Goal: Navigation & Orientation: Go to known website

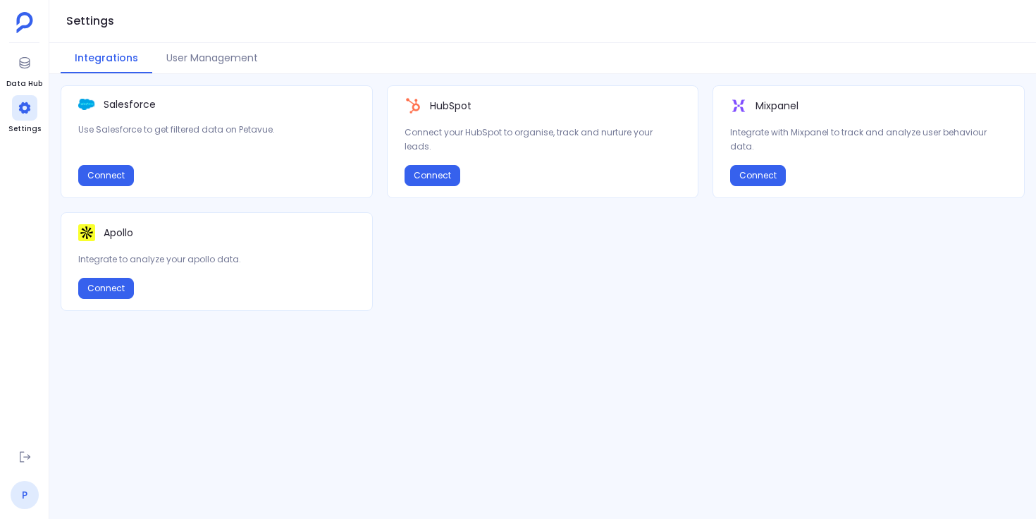
click at [31, 498] on link "P" at bounding box center [25, 495] width 28 height 28
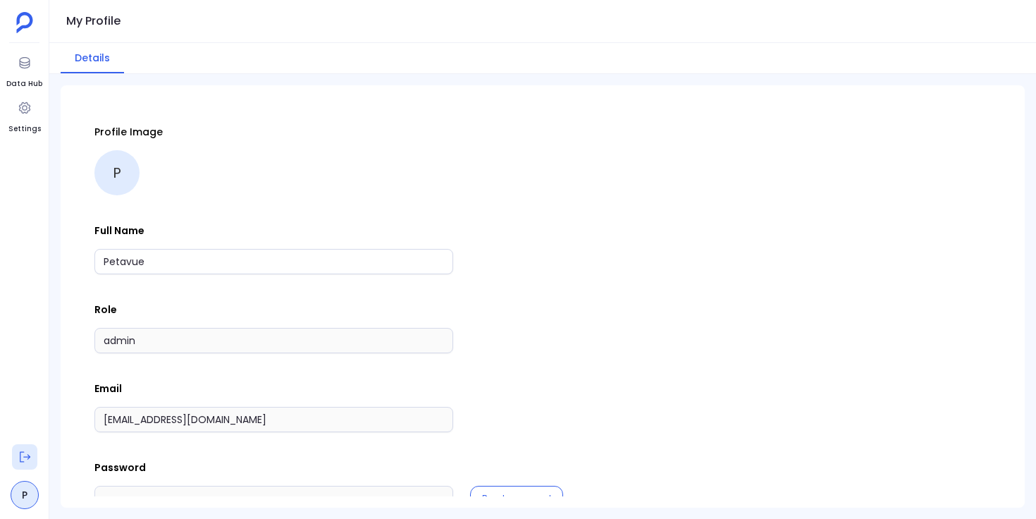
click at [27, 463] on icon at bounding box center [25, 457] width 14 height 14
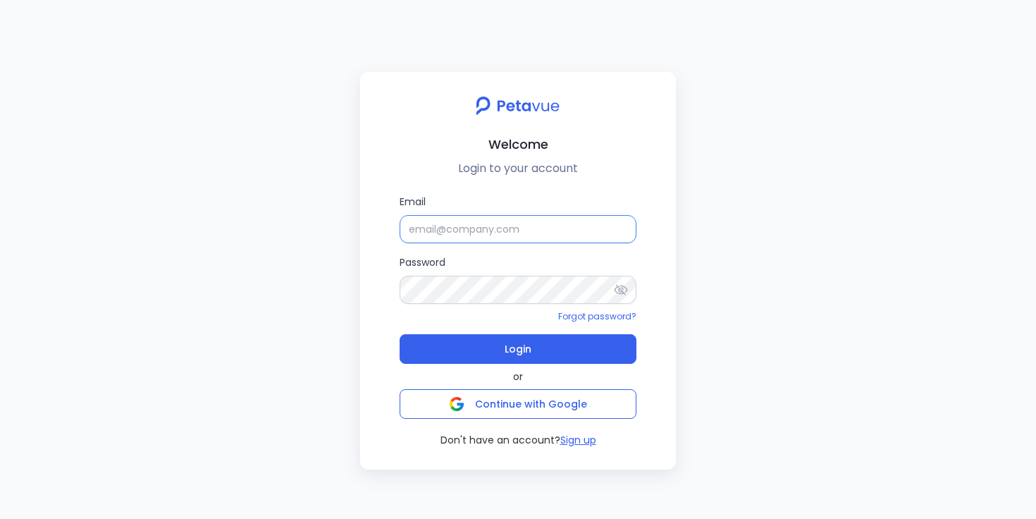
click at [442, 228] on input "Email" at bounding box center [518, 229] width 237 height 28
type input "[EMAIL_ADDRESS][DOMAIN_NAME]"
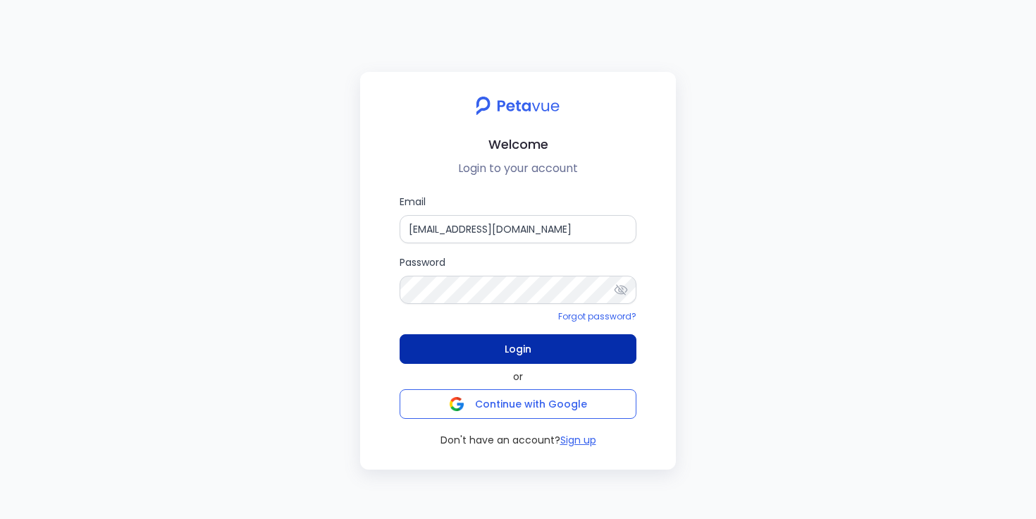
click at [512, 350] on span "Login" at bounding box center [518, 349] width 27 height 20
